Goal: Communication & Community: Answer question/provide support

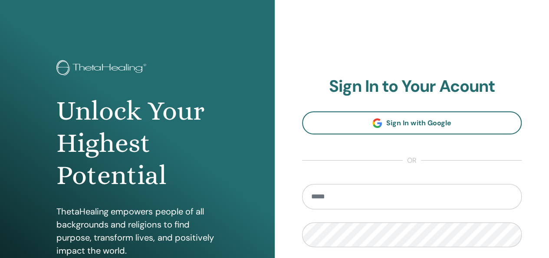
click at [340, 200] on input "email" at bounding box center [412, 196] width 220 height 25
type input "**********"
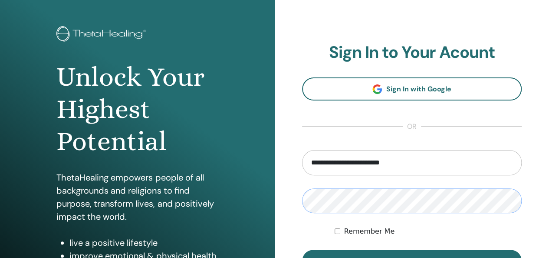
scroll to position [130, 0]
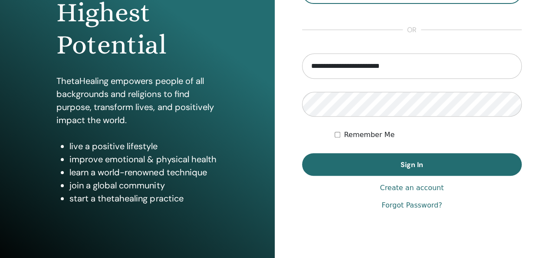
click at [342, 132] on div "Remember Me" at bounding box center [428, 134] width 187 height 10
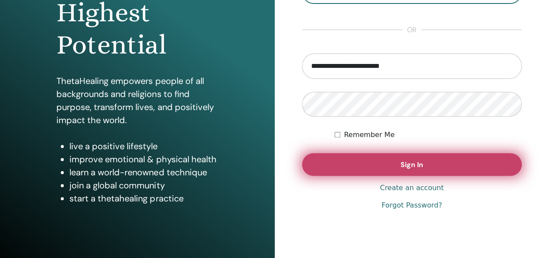
click at [344, 167] on button "Sign In" at bounding box center [412, 164] width 220 height 23
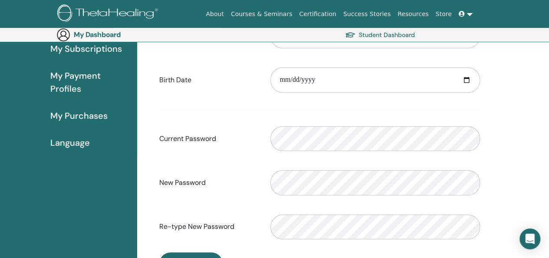
scroll to position [144, 0]
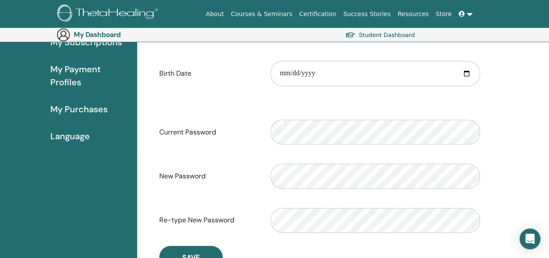
click at [78, 108] on span "My Purchases" at bounding box center [78, 108] width 57 height 13
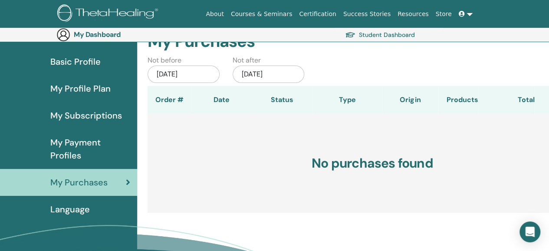
scroll to position [43, 0]
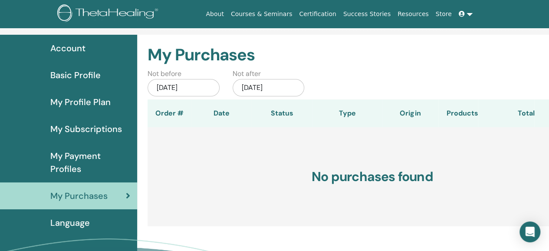
click at [93, 129] on span "My Subscriptions" at bounding box center [86, 128] width 72 height 13
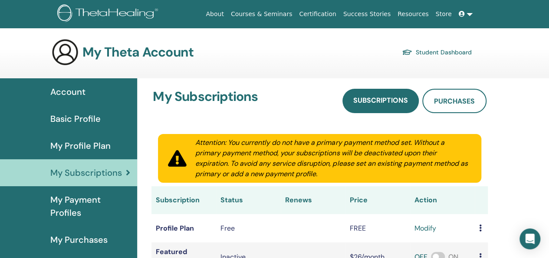
click at [80, 144] on span "My Profile Plan" at bounding box center [80, 145] width 60 height 13
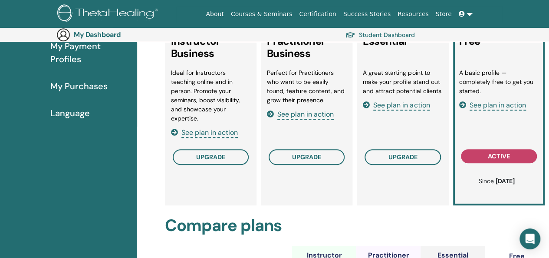
scroll to position [188, 0]
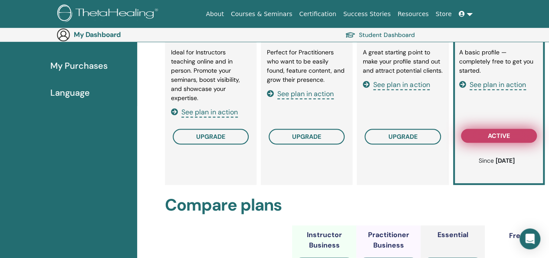
click at [485, 136] on button "active" at bounding box center [499, 136] width 76 height 14
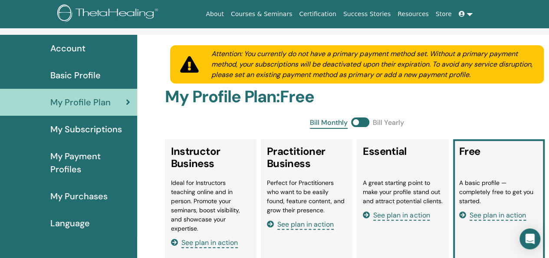
scroll to position [0, 0]
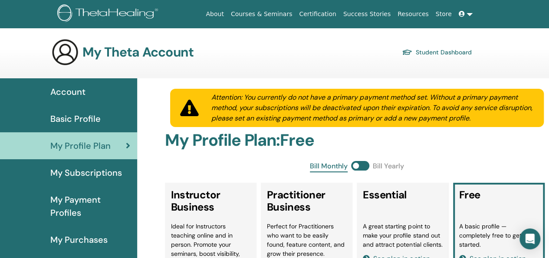
click at [457, 53] on link "Student Dashboard" at bounding box center [437, 52] width 70 height 12
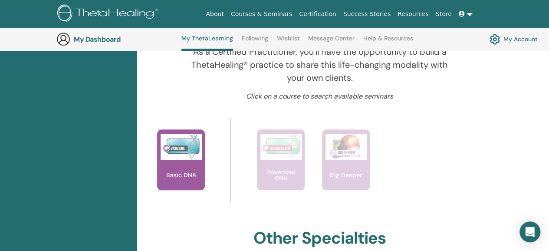
scroll to position [327, 0]
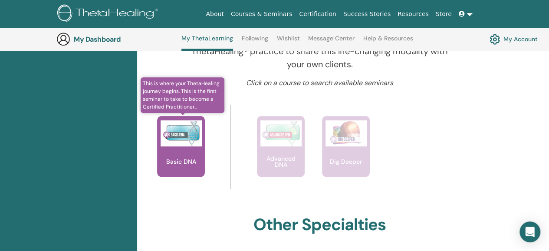
click at [186, 164] on p "Basic DNA" at bounding box center [181, 162] width 37 height 6
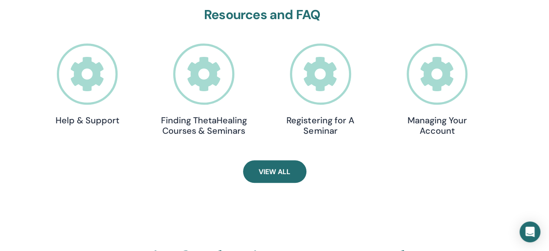
scroll to position [283, 0]
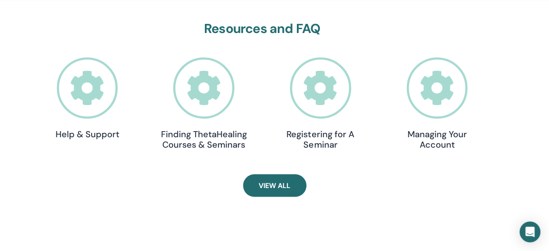
click at [327, 98] on icon at bounding box center [320, 87] width 61 height 61
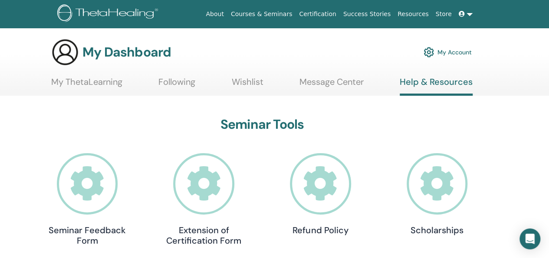
click at [467, 15] on link at bounding box center [466, 14] width 21 height 16
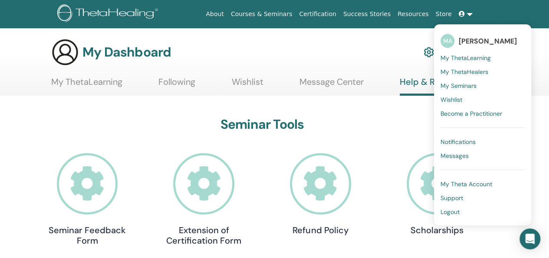
click at [459, 58] on span "My ThetaLearning" at bounding box center [466, 58] width 50 height 8
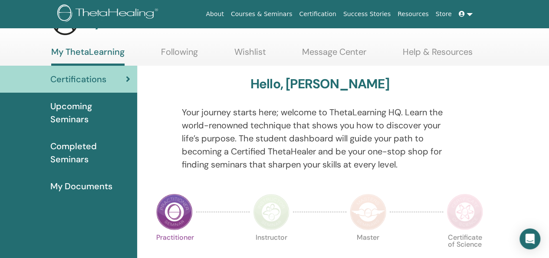
scroll to position [43, 0]
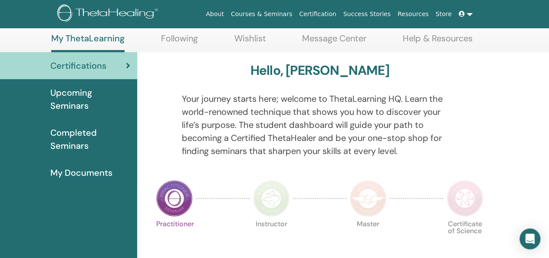
click at [73, 105] on span "Upcoming Seminars" at bounding box center [90, 99] width 80 height 26
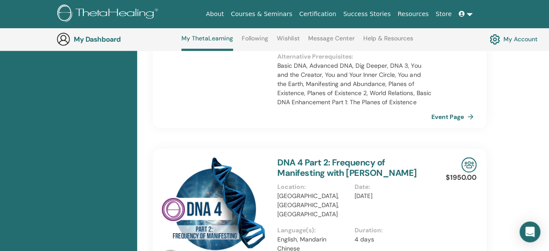
scroll to position [327, 0]
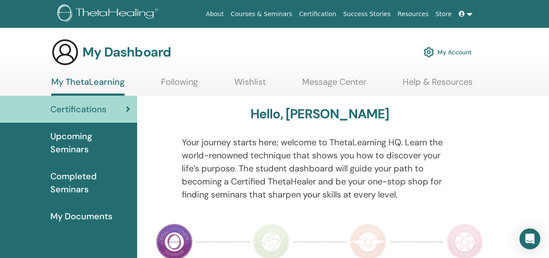
scroll to position [43, 0]
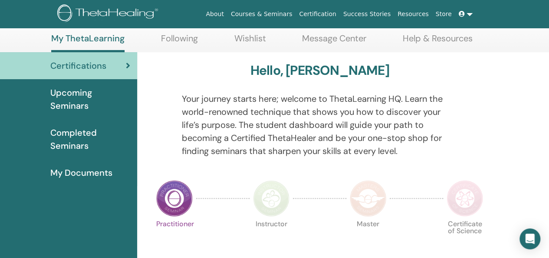
click at [77, 100] on span "Upcoming Seminars" at bounding box center [90, 99] width 80 height 26
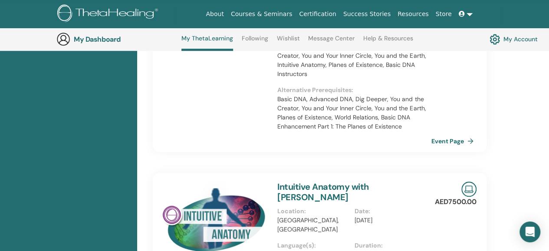
scroll to position [413, 0]
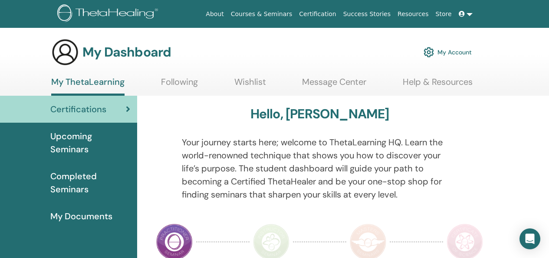
scroll to position [43, 0]
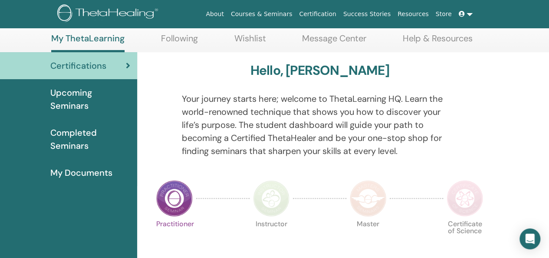
click at [69, 147] on span "Completed Seminars" at bounding box center [90, 139] width 80 height 26
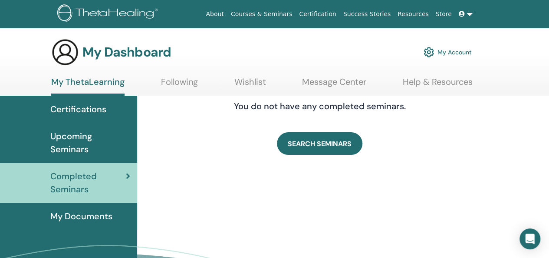
click at [70, 218] on span "My Documents" at bounding box center [81, 215] width 62 height 13
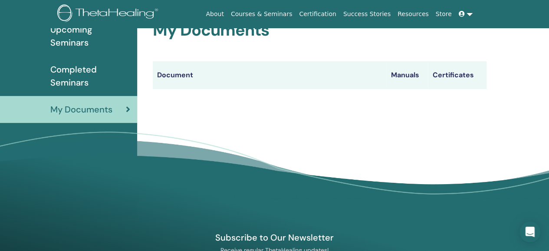
scroll to position [108, 0]
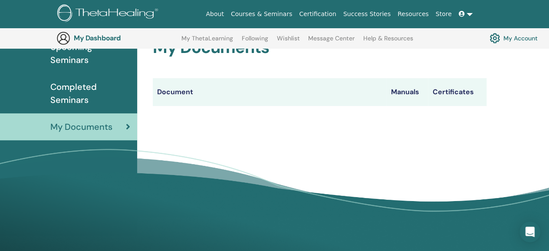
click at [409, 94] on th "Manuals" at bounding box center [407, 92] width 42 height 28
click at [451, 92] on th "Certificates" at bounding box center [457, 92] width 59 height 28
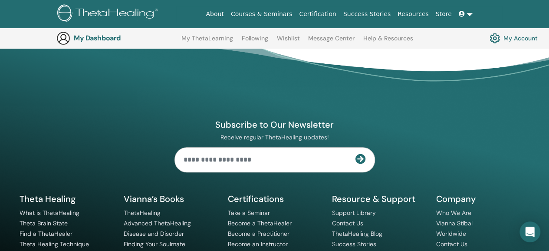
scroll to position [281, 0]
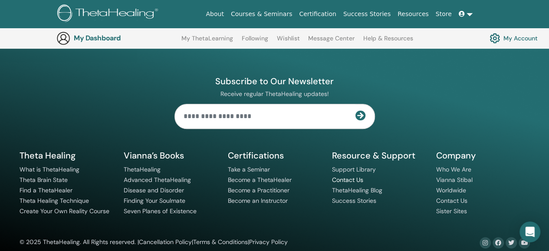
click at [343, 184] on link "Contact Us" at bounding box center [347, 180] width 31 height 8
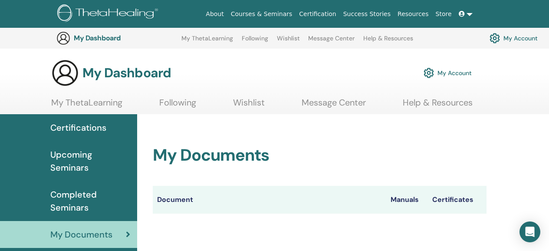
scroll to position [281, 0]
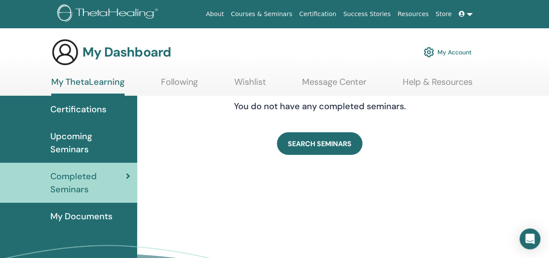
click at [470, 15] on link at bounding box center [466, 14] width 21 height 16
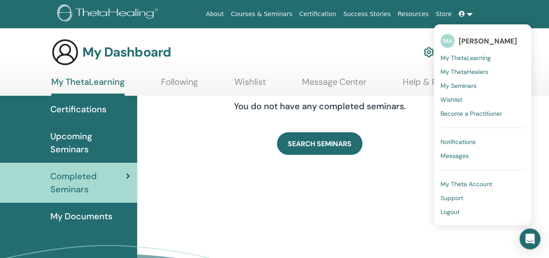
click at [452, 109] on link "Become a Practitioner" at bounding box center [483, 113] width 84 height 14
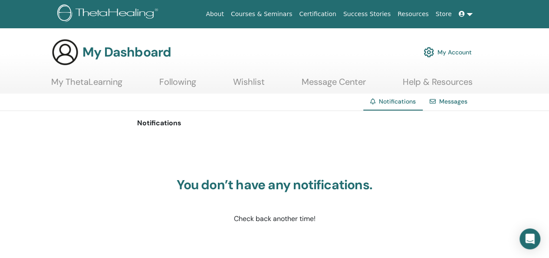
click at [446, 53] on link "My Account" at bounding box center [448, 52] width 48 height 19
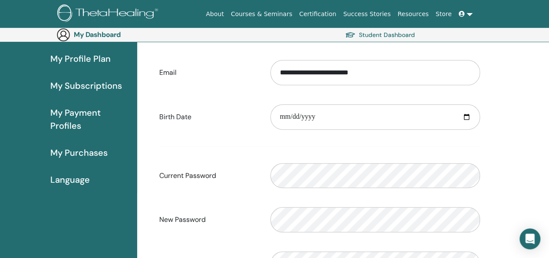
scroll to position [101, 0]
click at [76, 111] on span "My Payment Profiles" at bounding box center [90, 119] width 80 height 26
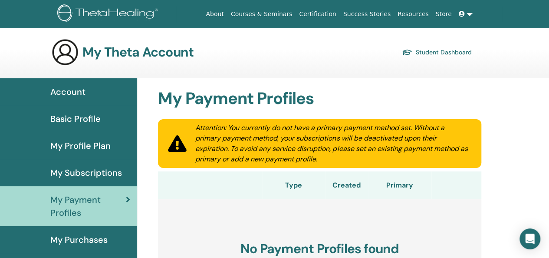
click at [86, 174] on span "My Subscriptions" at bounding box center [86, 172] width 72 height 13
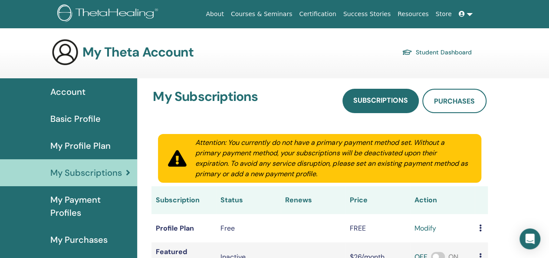
click at [100, 145] on span "My Profile Plan" at bounding box center [80, 145] width 60 height 13
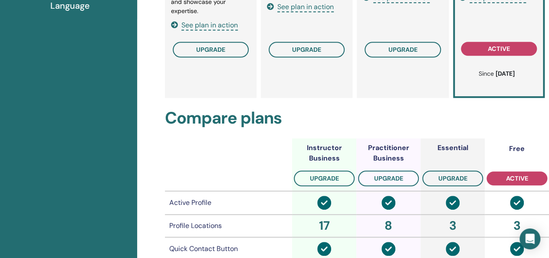
scroll to position [318, 0]
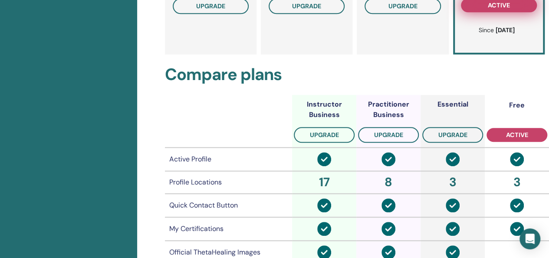
click at [500, 7] on span "active" at bounding box center [499, 5] width 22 height 7
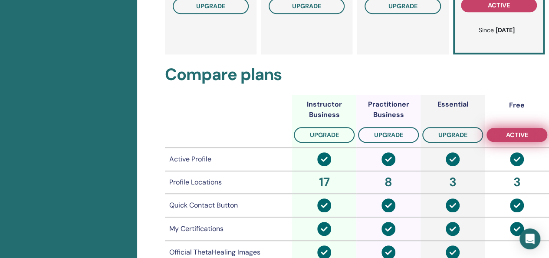
click at [512, 134] on span "active" at bounding box center [517, 134] width 22 height 7
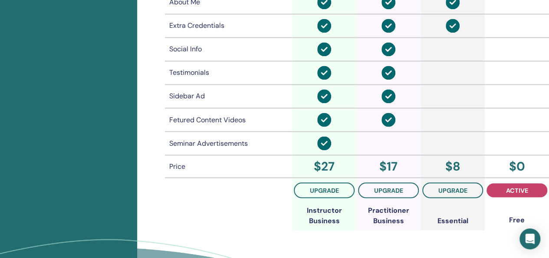
scroll to position [709, 0]
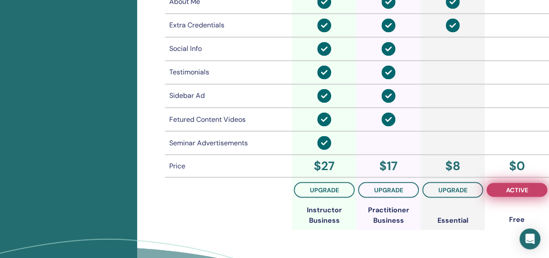
click at [520, 191] on span "active" at bounding box center [517, 189] width 22 height 7
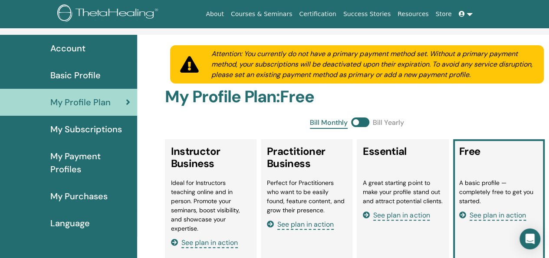
scroll to position [0, 0]
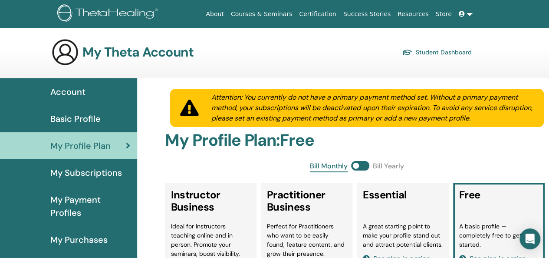
click at [321, 12] on link "Certification" at bounding box center [318, 14] width 44 height 16
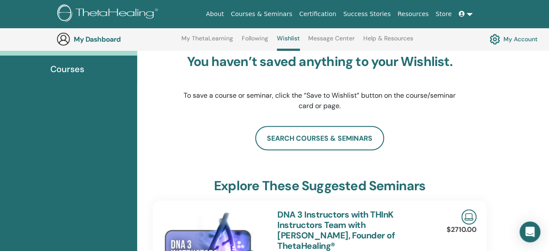
scroll to position [109, 0]
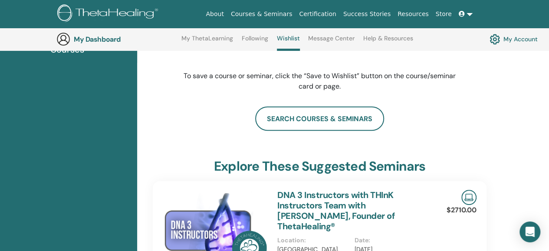
click at [307, 117] on link "search courses & seminars" at bounding box center [319, 118] width 129 height 24
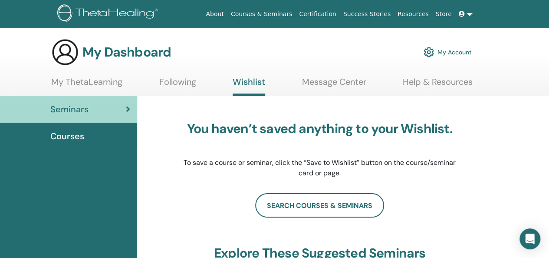
click at [447, 48] on link "My Account" at bounding box center [448, 52] width 48 height 19
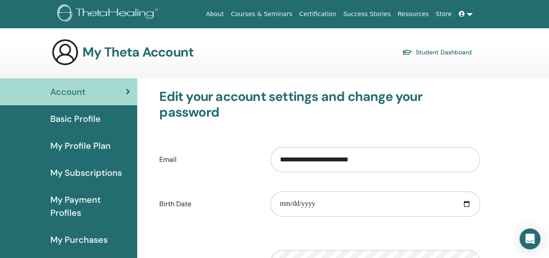
click at [88, 50] on h3 "My Theta Account" at bounding box center [138, 52] width 111 height 16
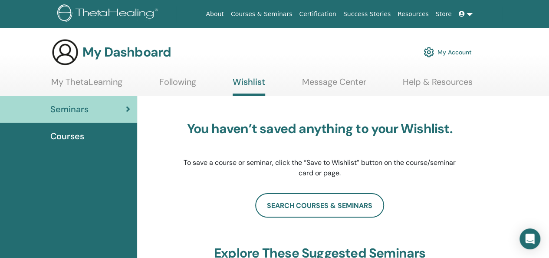
click at [457, 52] on link "My Account" at bounding box center [448, 52] width 48 height 19
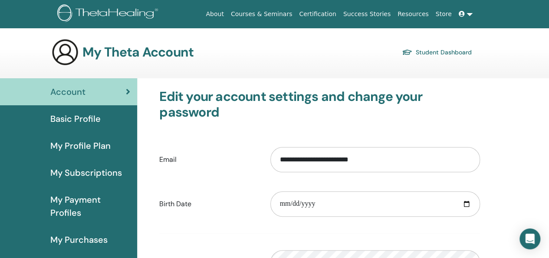
click at [472, 17] on link at bounding box center [466, 14] width 21 height 16
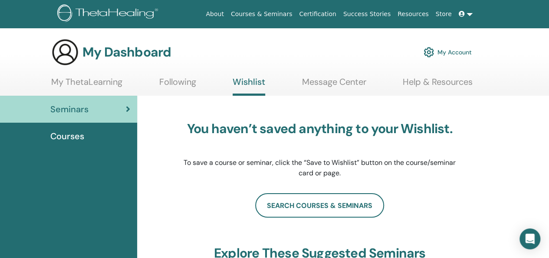
click at [320, 86] on link "Message Center" at bounding box center [334, 84] width 64 height 17
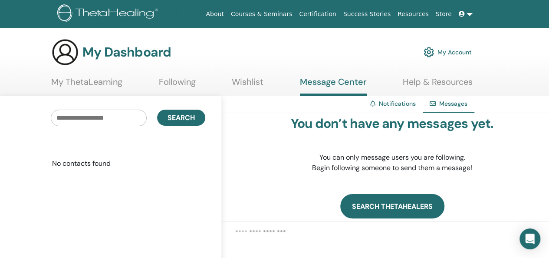
click at [371, 205] on link "Search ThetaHealers" at bounding box center [392, 206] width 104 height 24
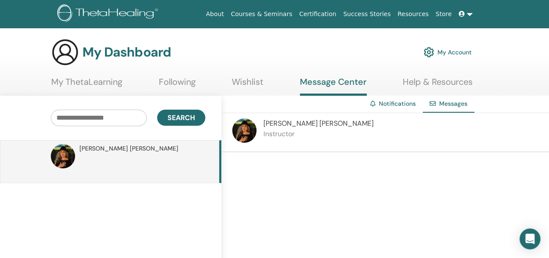
click at [236, 160] on div at bounding box center [385, 206] width 328 height 108
click at [294, 170] on div at bounding box center [385, 206] width 328 height 108
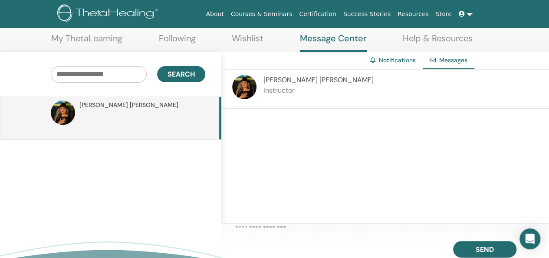
click at [239, 188] on div at bounding box center [385, 163] width 328 height 108
click at [242, 128] on div at bounding box center [385, 163] width 328 height 108
click at [238, 228] on textarea at bounding box center [392, 229] width 314 height 13
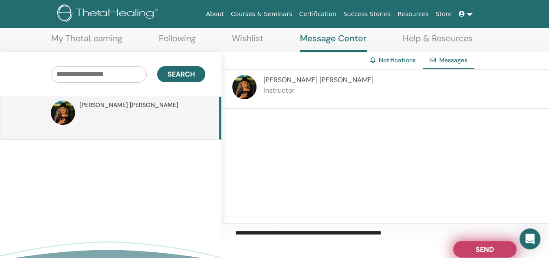
type textarea "**********"
click at [497, 253] on button "Send" at bounding box center [484, 249] width 63 height 17
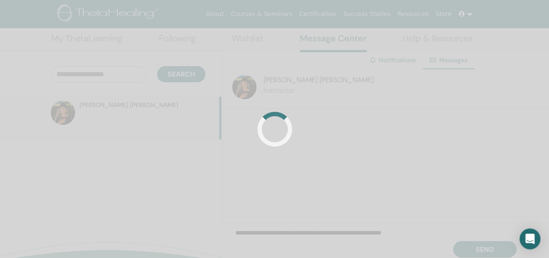
scroll to position [0, 0]
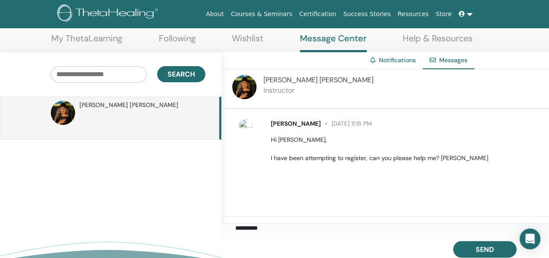
click at [397, 58] on link "Notifications" at bounding box center [397, 60] width 37 height 8
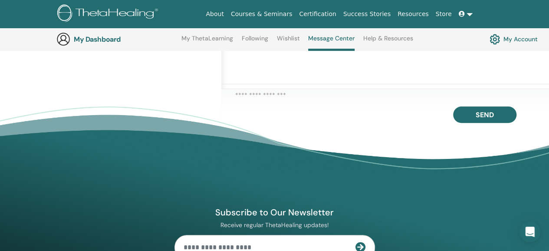
scroll to position [196, 0]
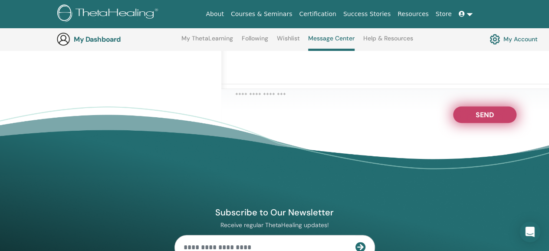
click at [470, 122] on button "Send" at bounding box center [484, 114] width 63 height 17
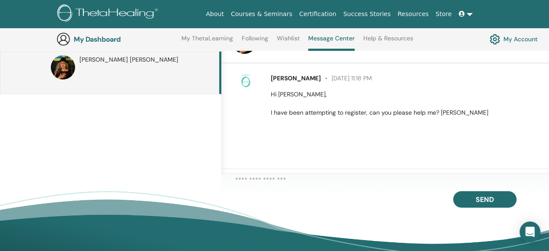
scroll to position [109, 0]
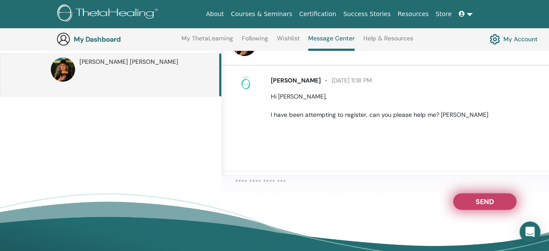
click at [476, 203] on span "Send" at bounding box center [485, 200] width 18 height 6
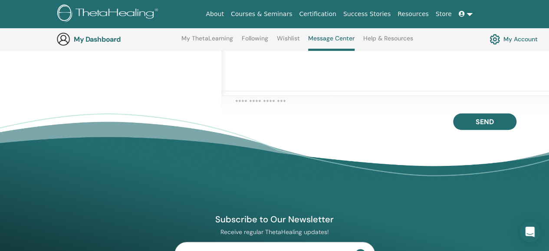
scroll to position [196, 0]
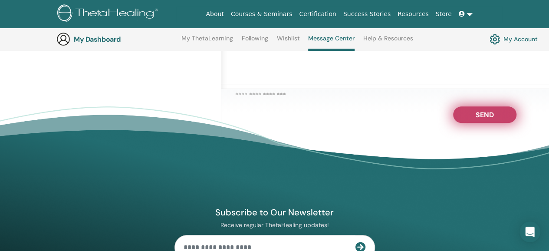
click at [472, 123] on button "Send" at bounding box center [484, 114] width 63 height 17
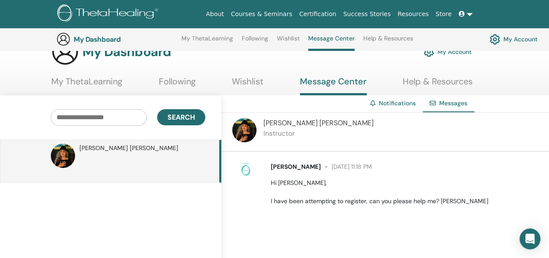
scroll to position [0, 0]
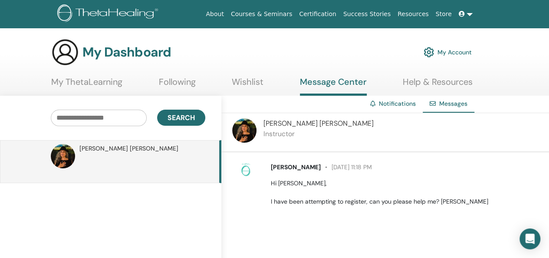
click at [109, 149] on span "Amelia Critchlow" at bounding box center [128, 148] width 99 height 9
click at [291, 133] on p "Instructor" at bounding box center [319, 134] width 110 height 10
click at [247, 132] on img at bounding box center [244, 130] width 24 height 24
